Goal: Check status: Check status

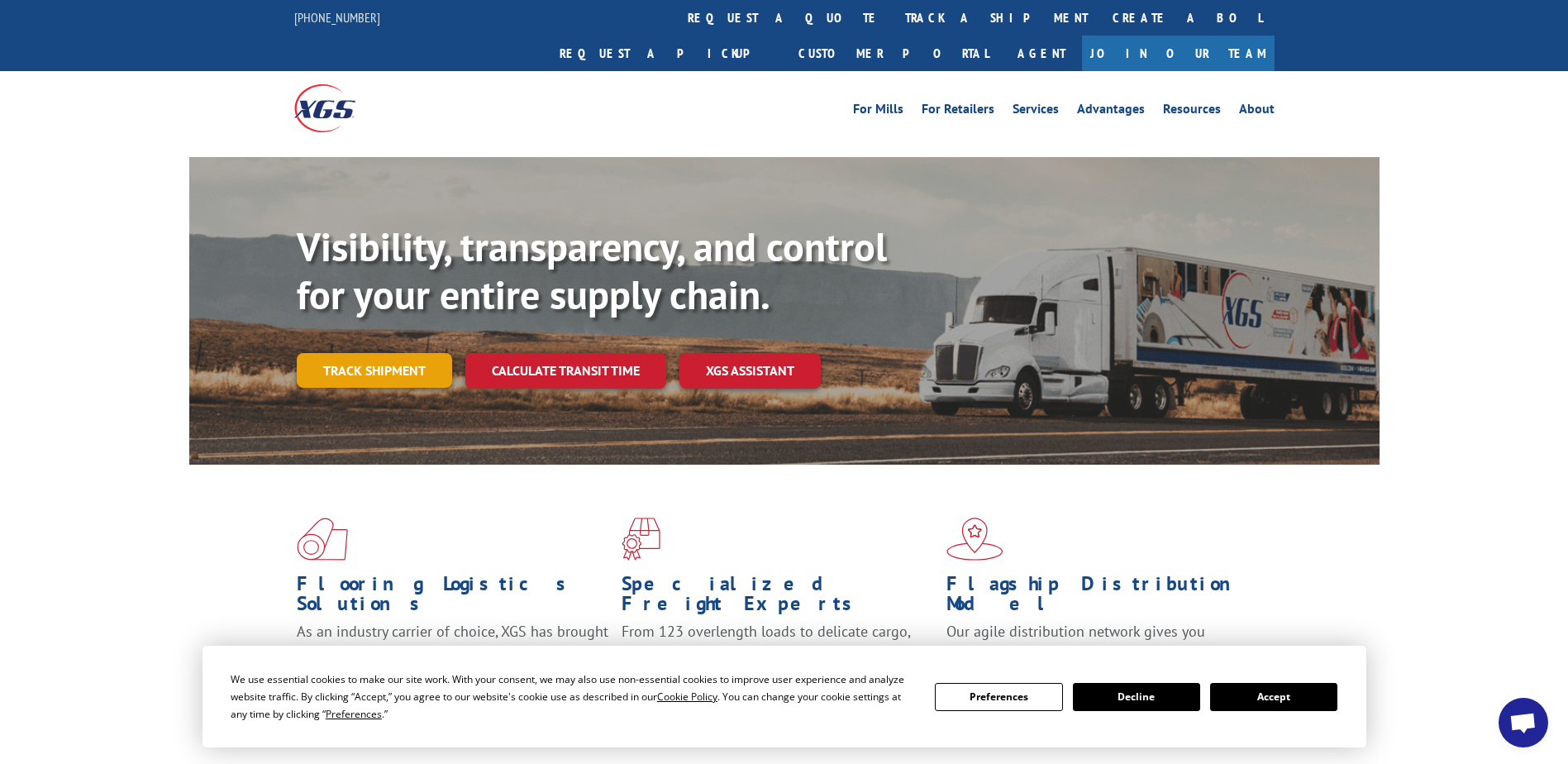
click at [389, 353] on link "Track shipment" at bounding box center [374, 370] width 156 height 35
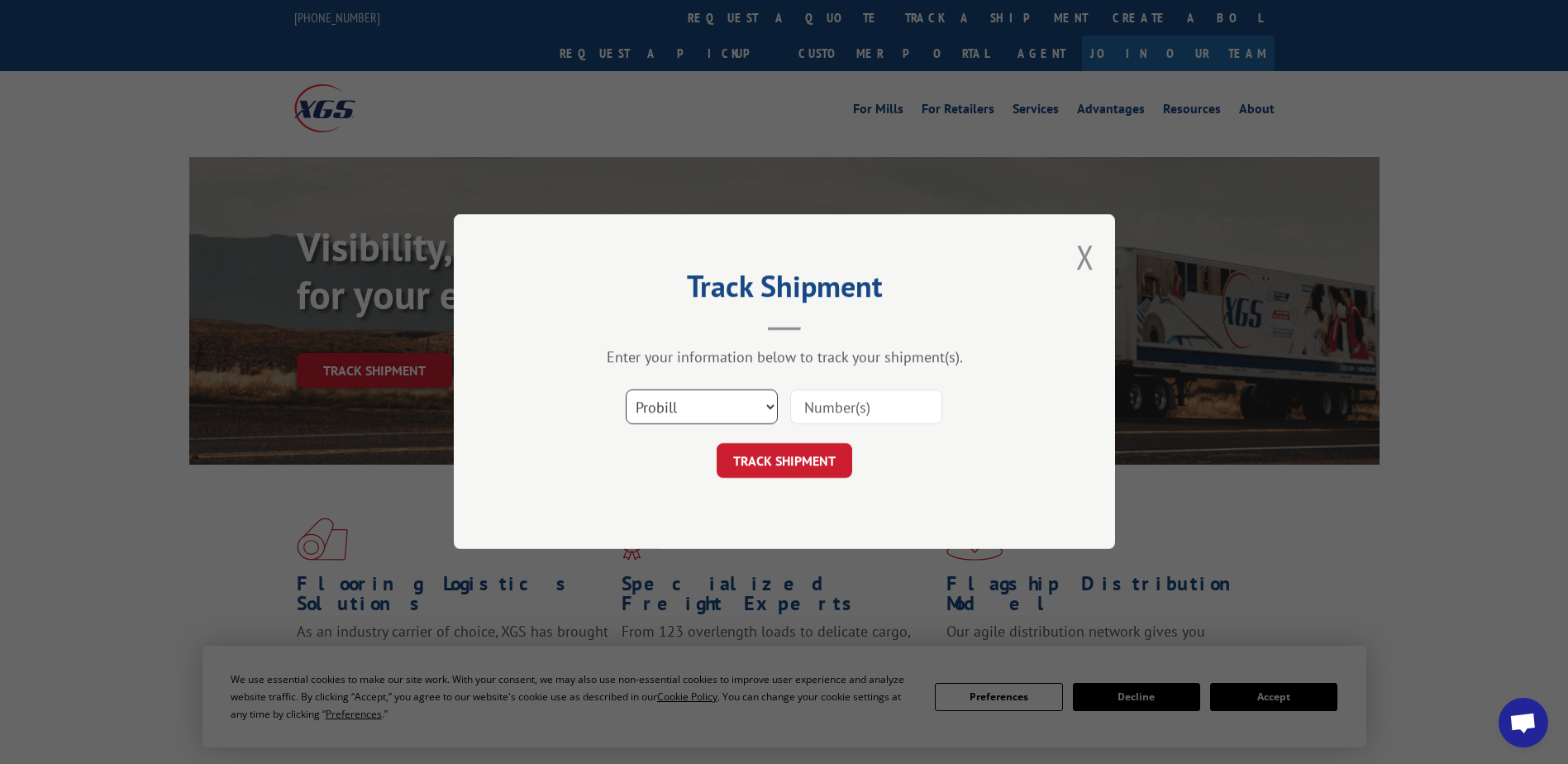
click at [692, 405] on select "Select category... Probill BOL PO" at bounding box center [701, 407] width 152 height 35
click at [865, 408] on input at bounding box center [866, 407] width 152 height 35
type input "17554612"
click at [798, 456] on button "TRACK SHIPMENT" at bounding box center [784, 461] width 136 height 35
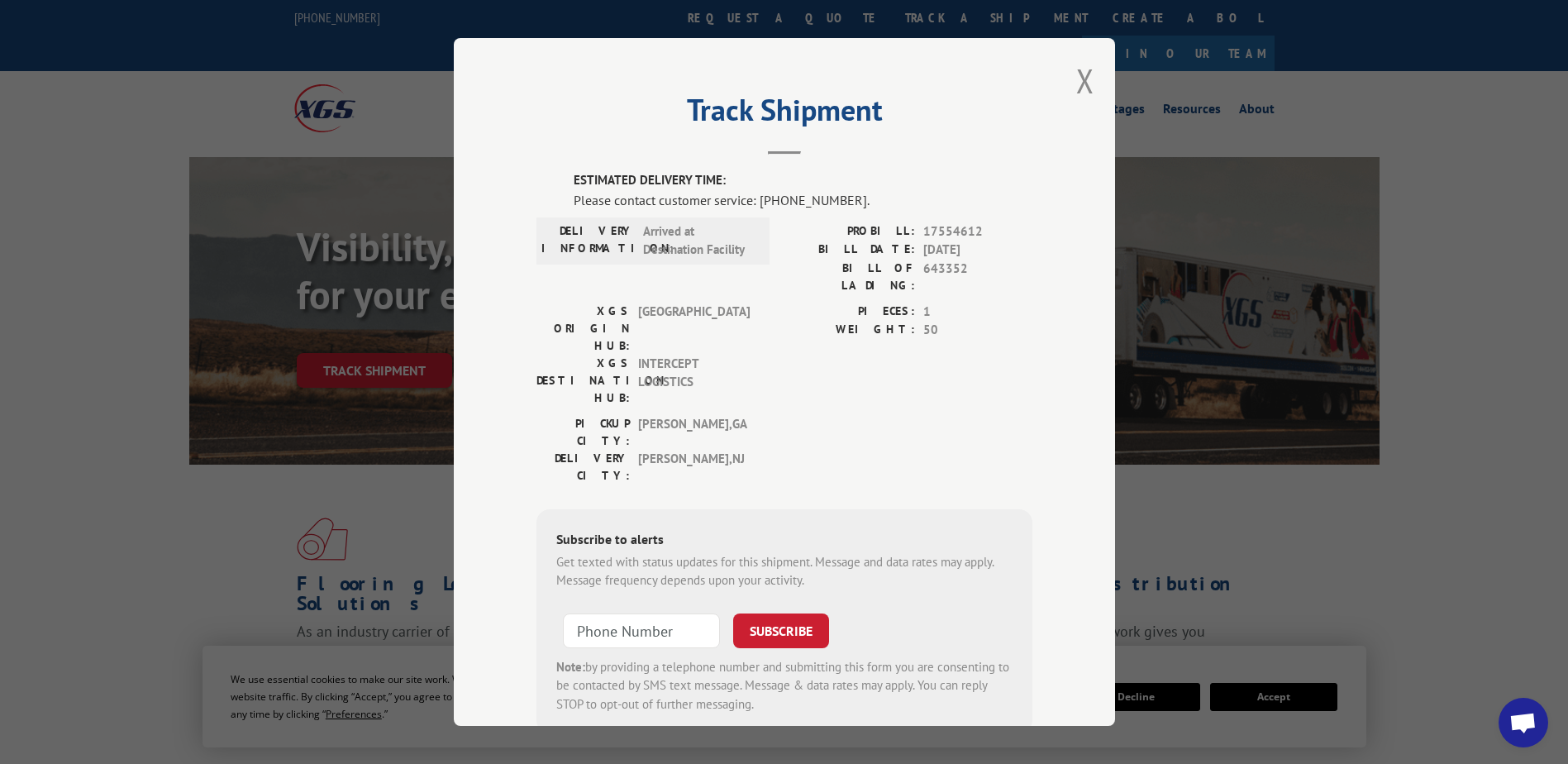
click at [816, 331] on div "PIECES: 1 WEIGHT: 50" at bounding box center [909, 359] width 248 height 112
click at [973, 2] on div "Track Shipment ESTIMATED DELIVERY TIME: Please contact customer service: [PHONE…" at bounding box center [784, 382] width 1568 height 764
